Goal: Use online tool/utility: Utilize a website feature to perform a specific function

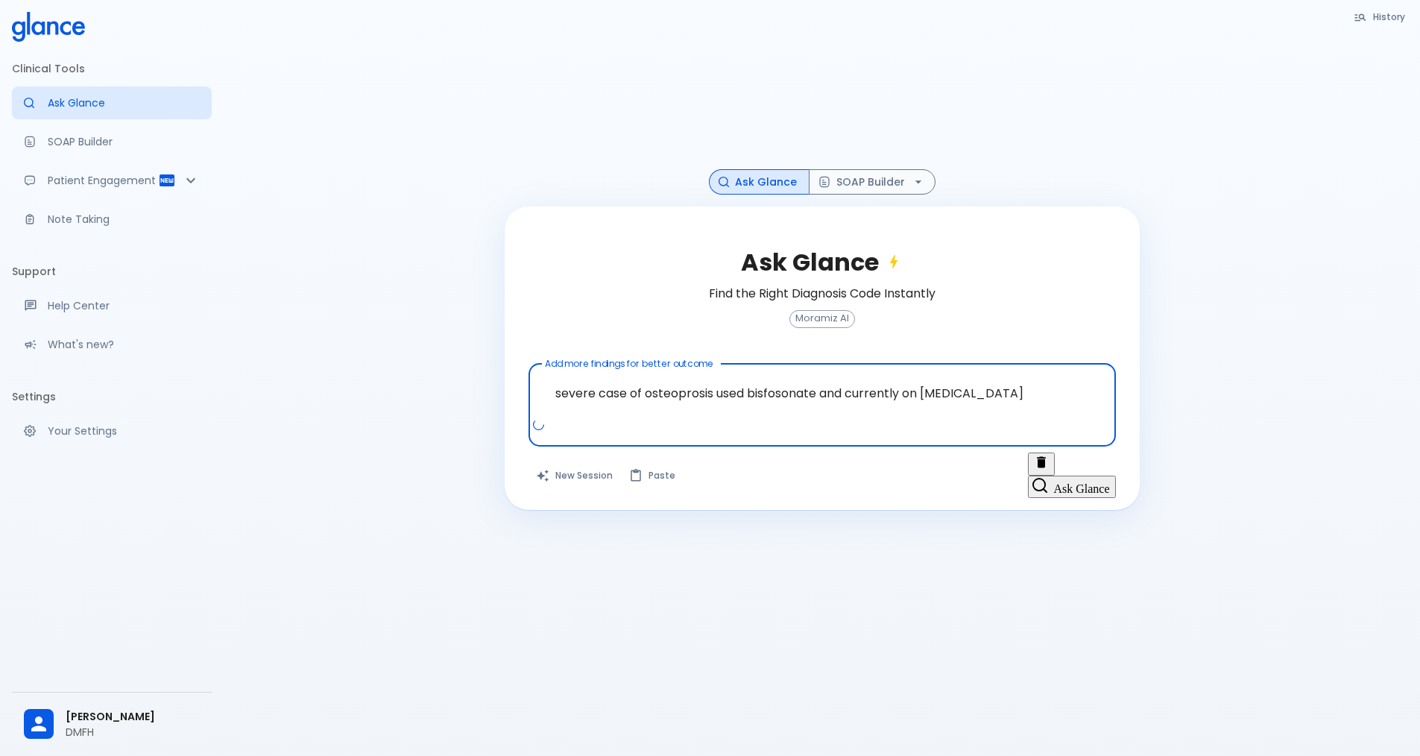
click at [0, 0] on span "[MEDICAL_DATA]" at bounding box center [0, 0] width 0 height 0
click at [984, 399] on textarea "severe case of [MEDICAL_DATA] used bisfosonate and currently on [MEDICAL_DATA]" at bounding box center [822, 393] width 567 height 47
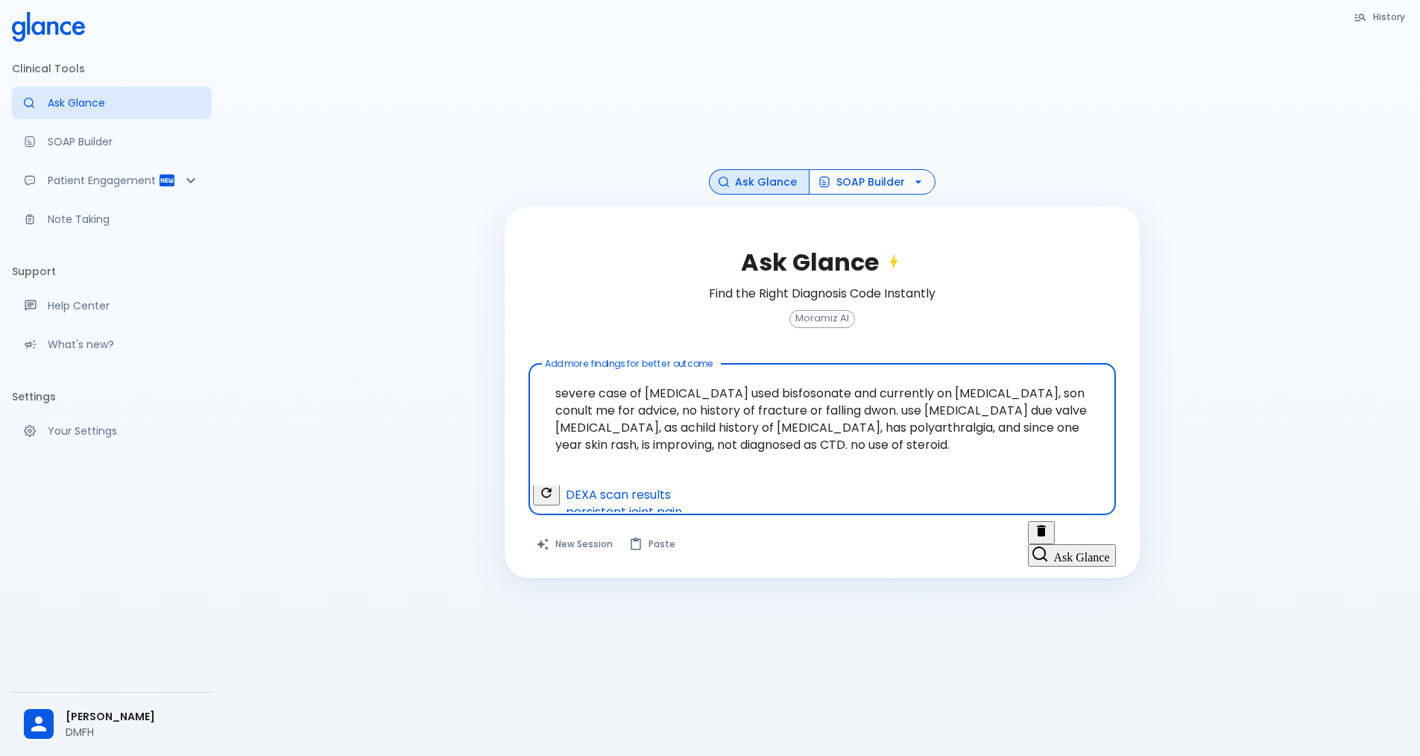
type textarea "severe case of [MEDICAL_DATA] used bisfosonate and currently on [MEDICAL_DATA],…"
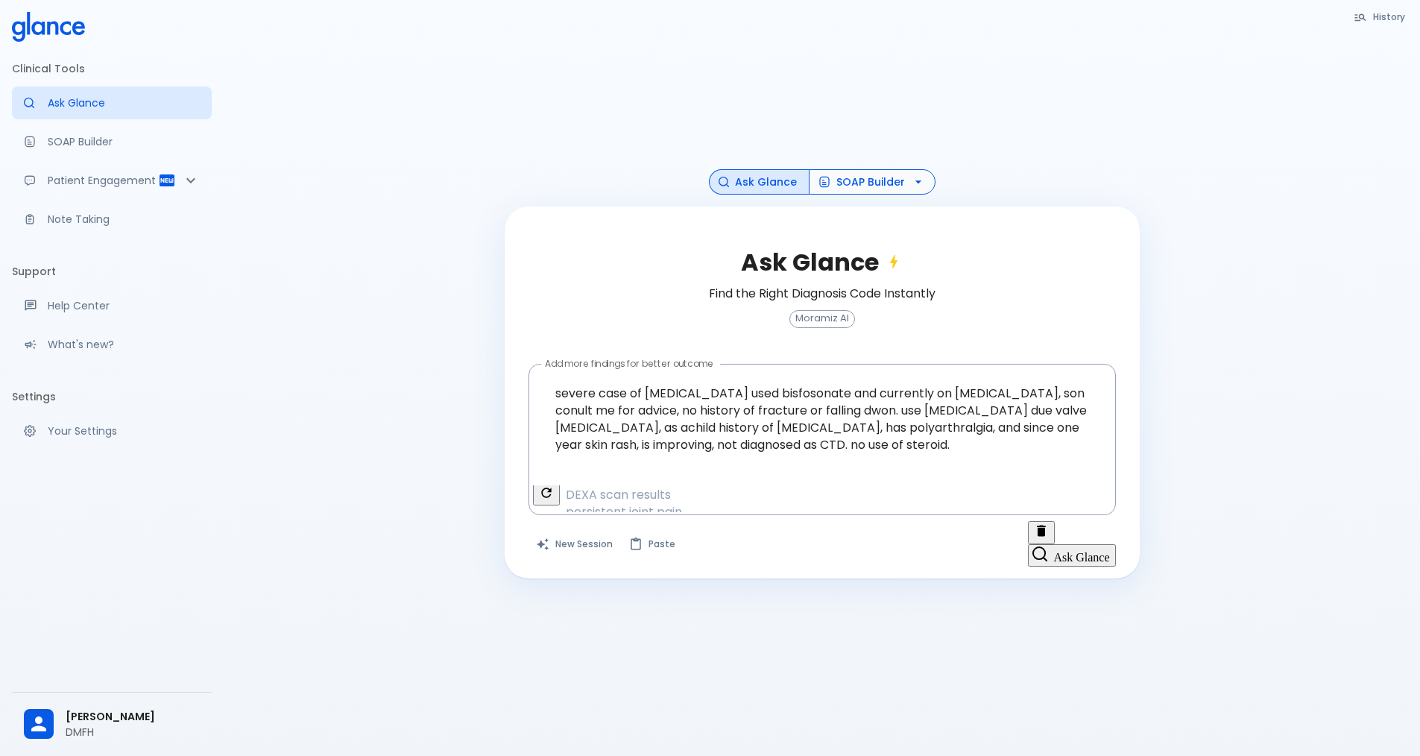
click at [874, 187] on button "SOAP Builder" at bounding box center [872, 182] width 127 height 26
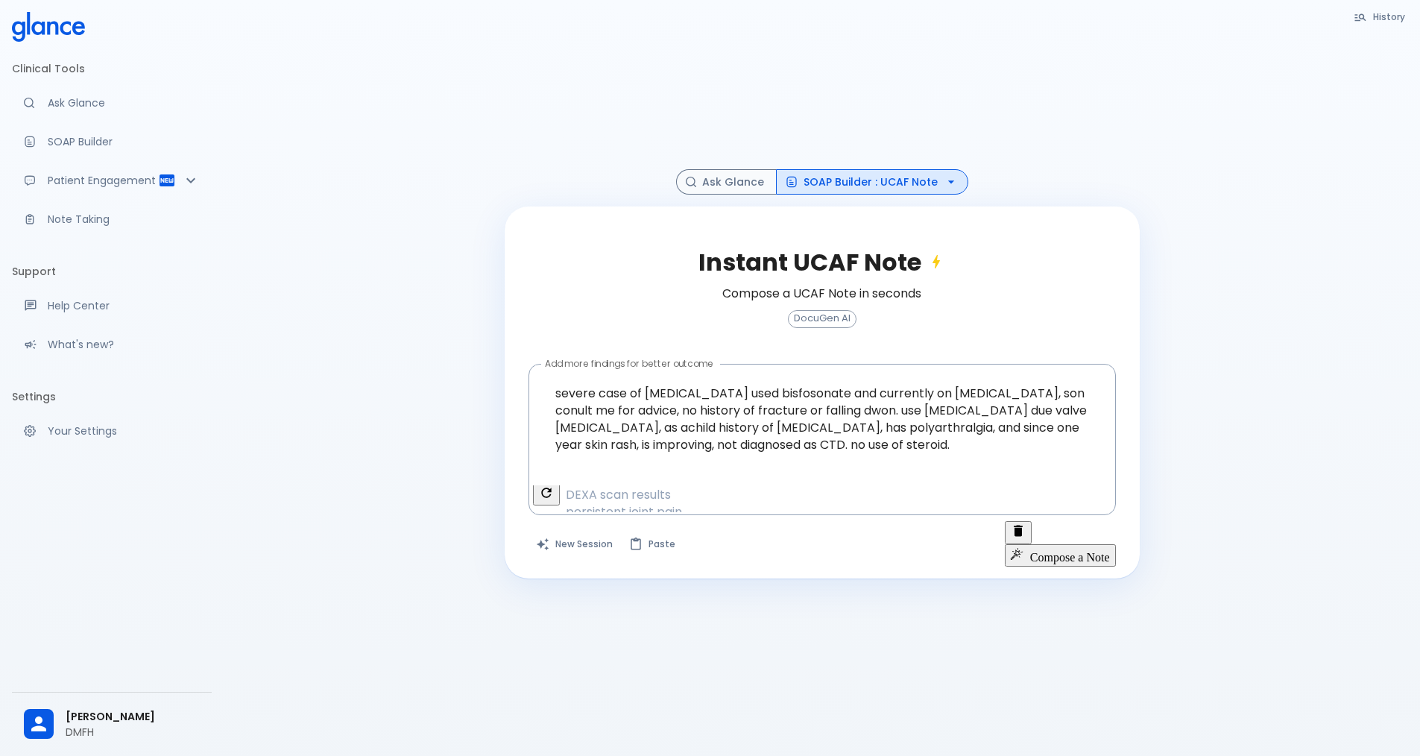
click at [1048, 544] on button "Compose a Note" at bounding box center [1060, 555] width 111 height 22
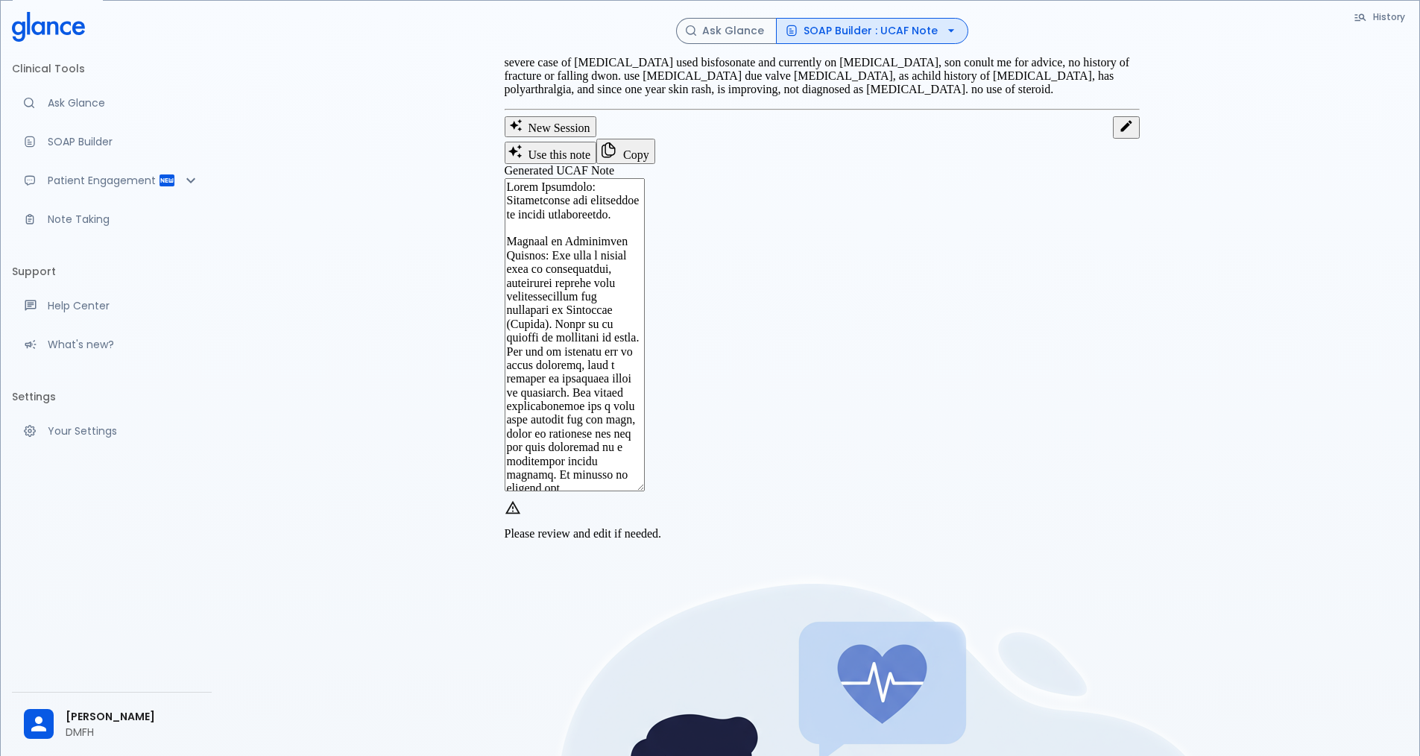
scroll to position [214, 0]
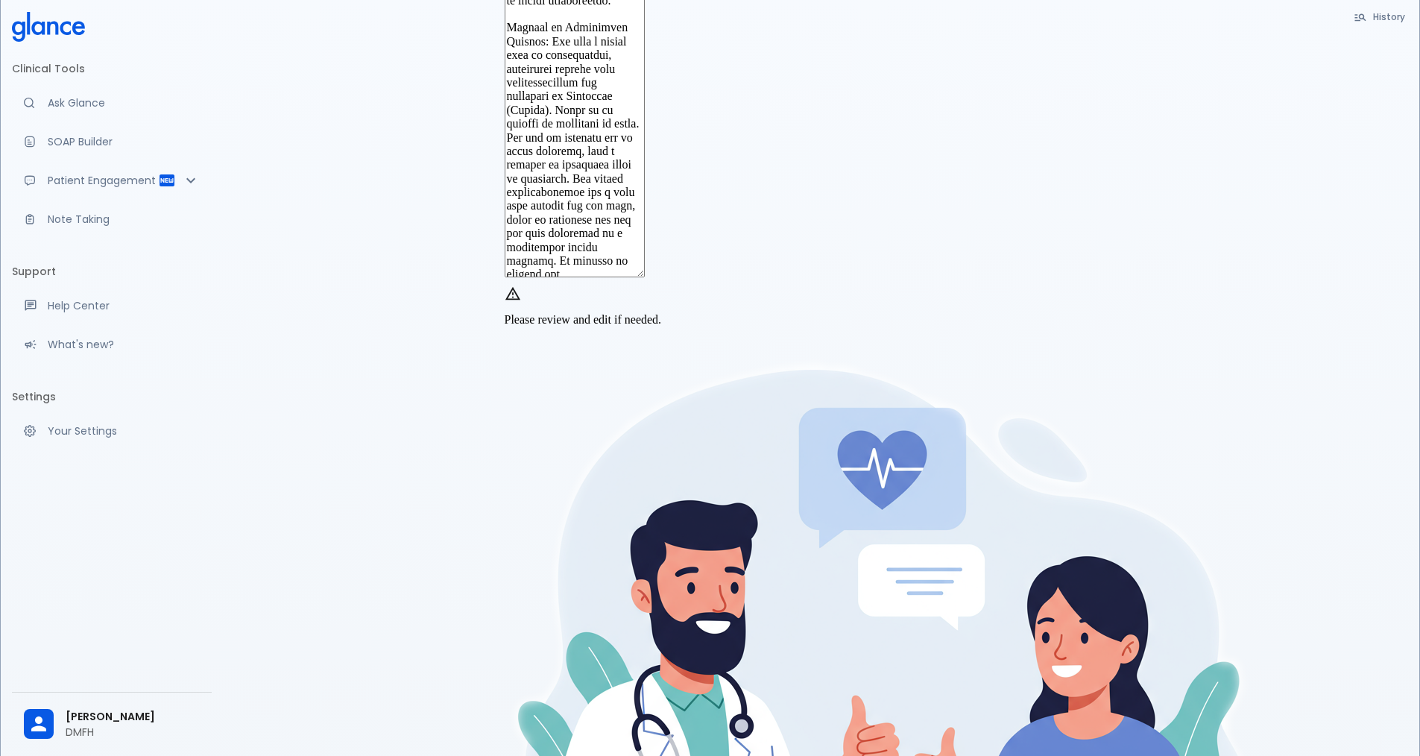
click at [645, 277] on textarea "Generated UCAF Note" at bounding box center [575, 120] width 140 height 313
drag, startPoint x: 979, startPoint y: 353, endPoint x: 523, endPoint y: 66, distance: 538.9
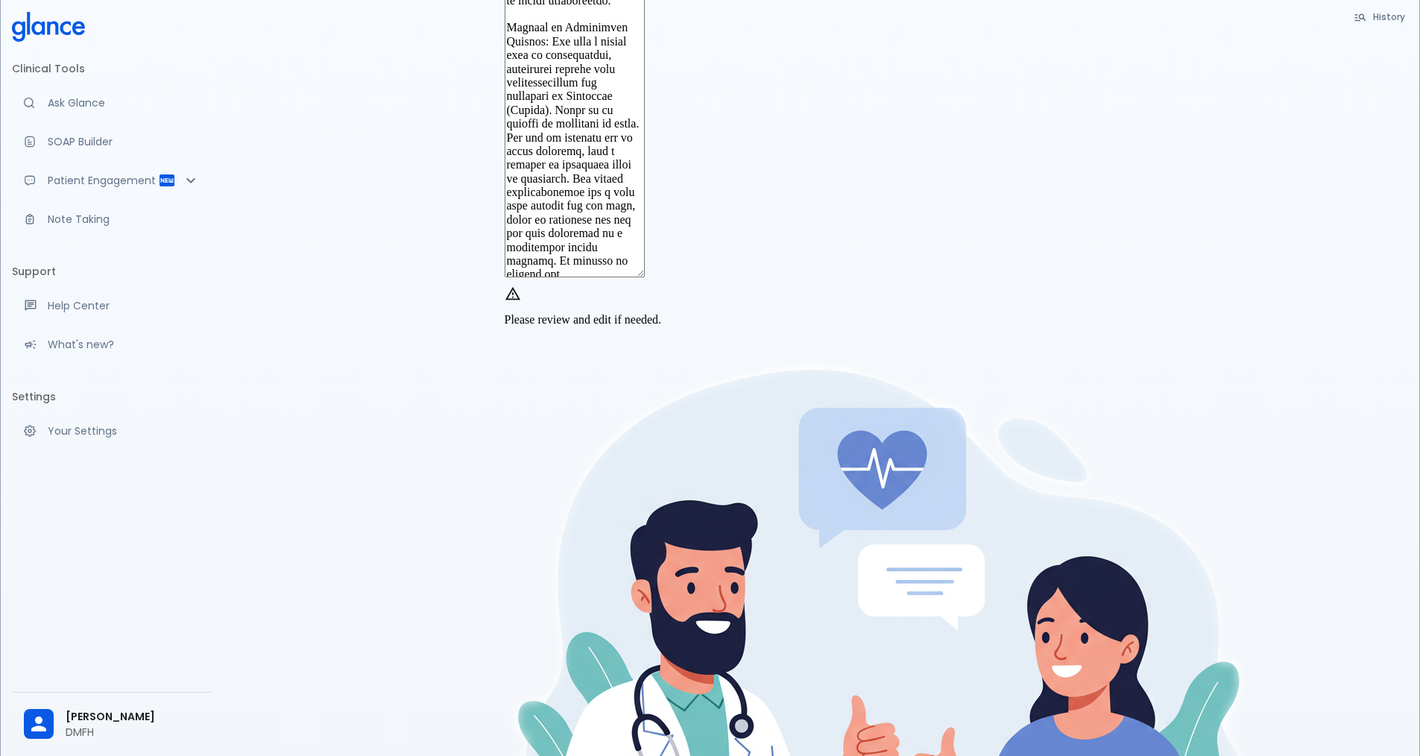
click at [523, 66] on div "x Generated UCAF Note" at bounding box center [822, 122] width 635 height 316
type textarea "Lorem Ipsumdolo: Sitametconse adi elitseddoe te incidi utlaboreetdo. Magnaal en…"
